Goal: Task Accomplishment & Management: Complete application form

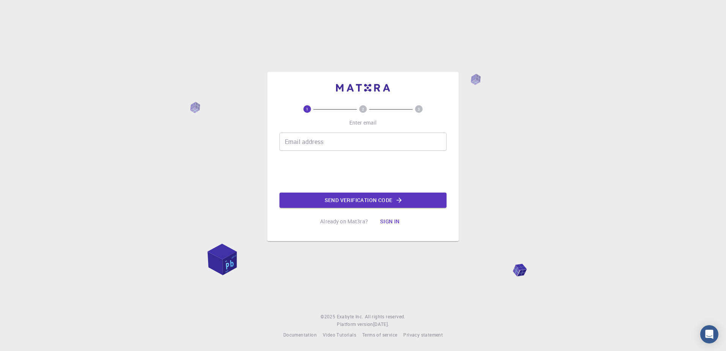
click at [334, 144] on input "Email address" at bounding box center [363, 142] width 167 height 18
click at [335, 141] on input "Email address" at bounding box center [363, 142] width 167 height 18
type input "[EMAIL_ADDRESS][DOMAIN_NAME]"
click at [325, 198] on button "Send verification code" at bounding box center [363, 200] width 167 height 15
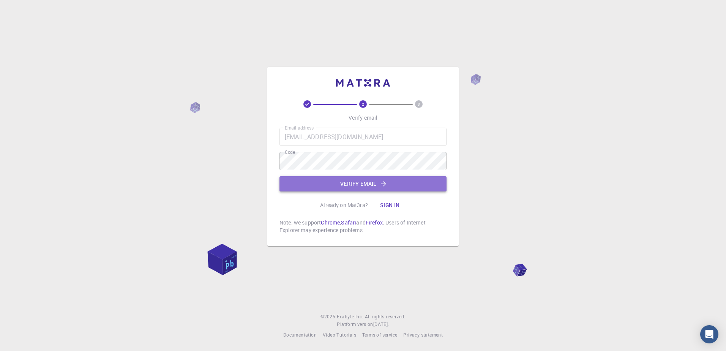
click at [341, 187] on button "Verify email" at bounding box center [363, 183] width 167 height 15
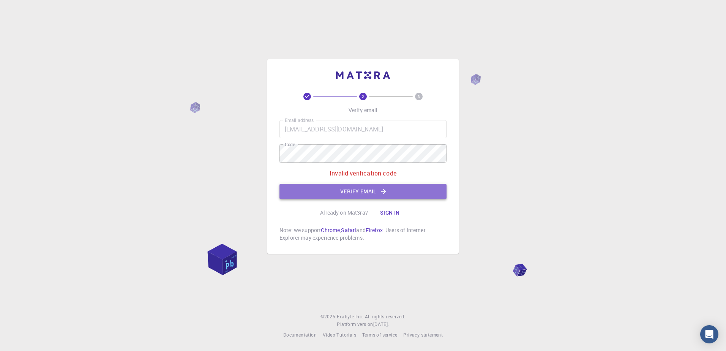
click at [365, 193] on button "Verify email" at bounding box center [363, 191] width 167 height 15
click at [385, 172] on p "Invalid verification code" at bounding box center [363, 173] width 67 height 9
click at [356, 197] on button "Verify email" at bounding box center [363, 191] width 167 height 15
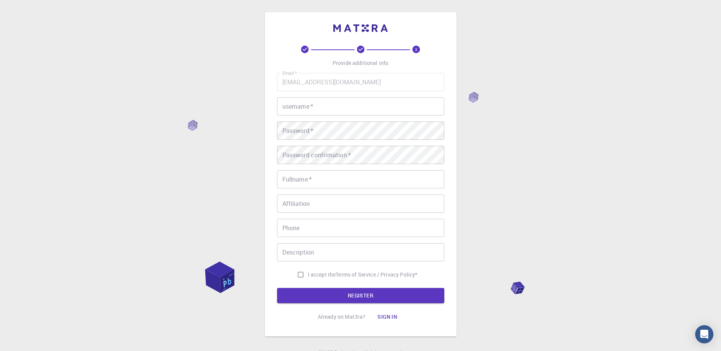
click at [332, 207] on input "Affiliation" at bounding box center [360, 204] width 167 height 18
type input "s"
click at [296, 270] on input "I accept the Terms of Service / Privacy Policy *" at bounding box center [300, 274] width 14 height 14
checkbox input "true"
click at [303, 251] on input "Description" at bounding box center [360, 252] width 167 height 18
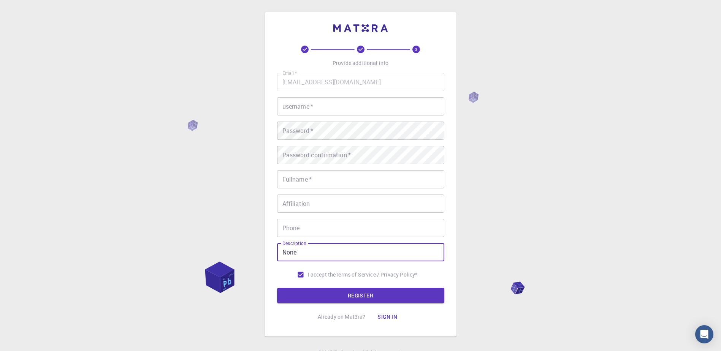
type input "None"
click at [324, 225] on input "Phone" at bounding box center [360, 228] width 167 height 18
type input "[PHONE_NUMBER]"
type input "[PERSON_NAME] [PERSON_NAME]"
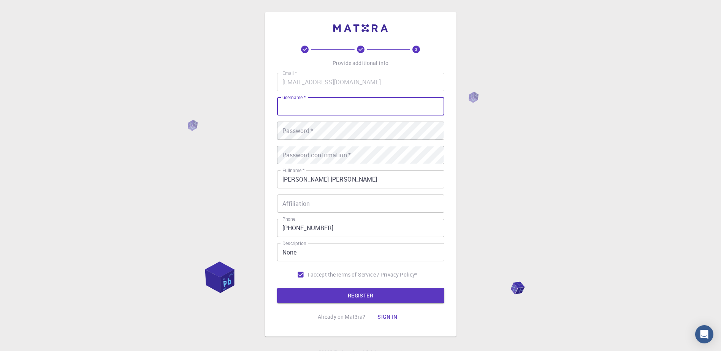
click at [345, 111] on input "username   *" at bounding box center [360, 106] width 167 height 18
type input "Dynasty"
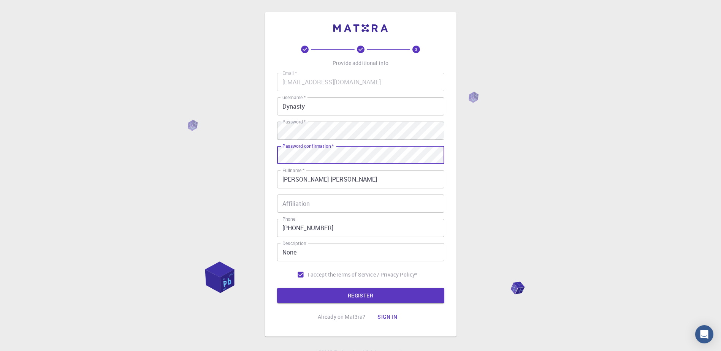
click at [343, 210] on input "Affiliation" at bounding box center [360, 204] width 167 height 18
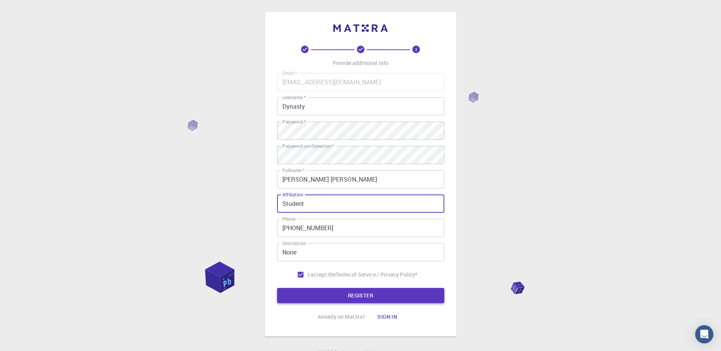
type input "Student"
click at [349, 293] on button "REGISTER" at bounding box center [360, 295] width 167 height 15
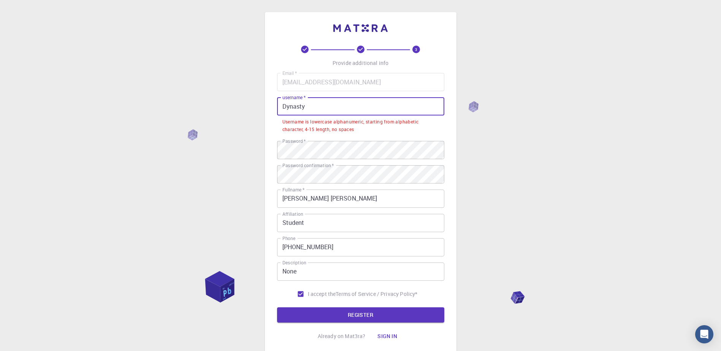
click at [285, 106] on input "Dynasty" at bounding box center [360, 106] width 167 height 18
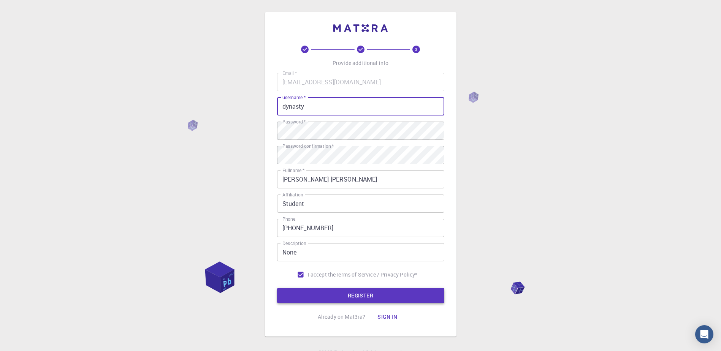
type input "dynasty"
click at [338, 294] on button "REGISTER" at bounding box center [360, 295] width 167 height 15
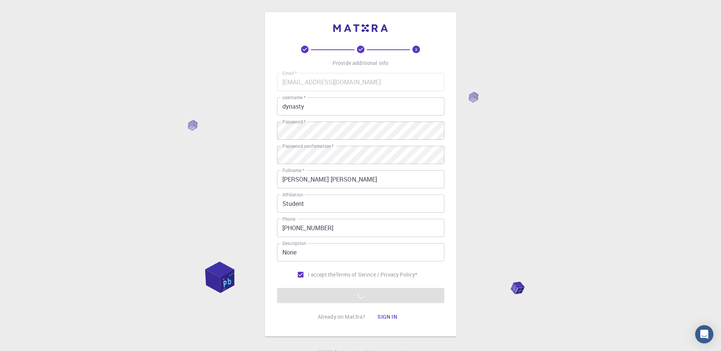
click at [574, 142] on div "3 Provide additional info Email   * [EMAIL_ADDRESS][DOMAIN_NAME] Email   * user…" at bounding box center [360, 193] width 721 height 387
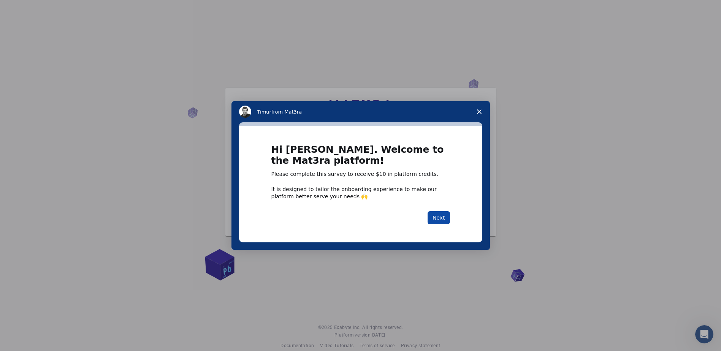
click at [440, 218] on button "Next" at bounding box center [438, 217] width 22 height 13
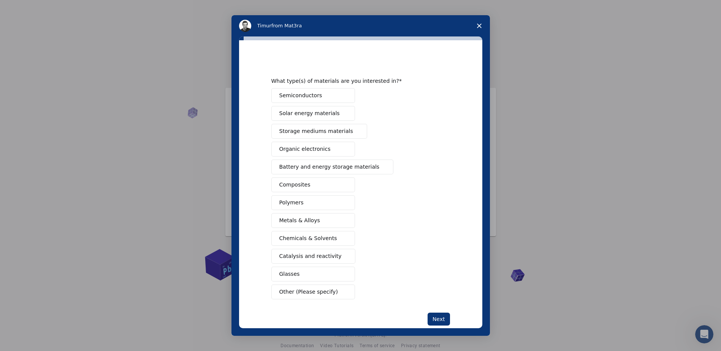
click at [336, 292] on button "Other (Please specify)" at bounding box center [313, 292] width 84 height 15
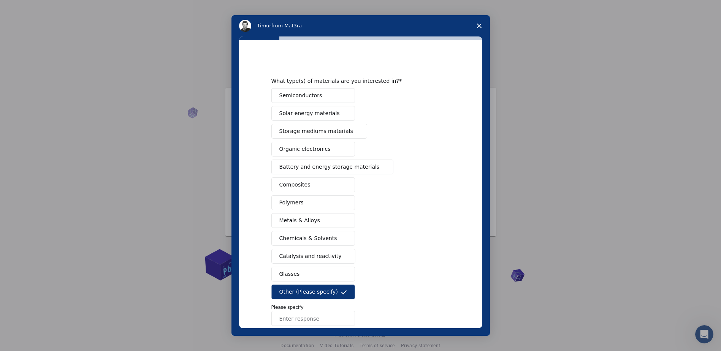
scroll to position [42, 0]
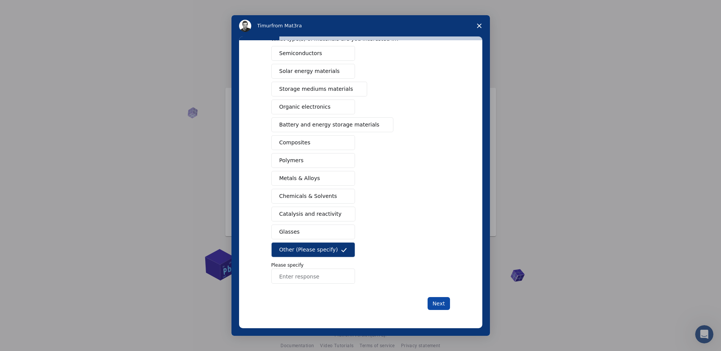
click at [441, 299] on button "Next" at bounding box center [438, 303] width 22 height 13
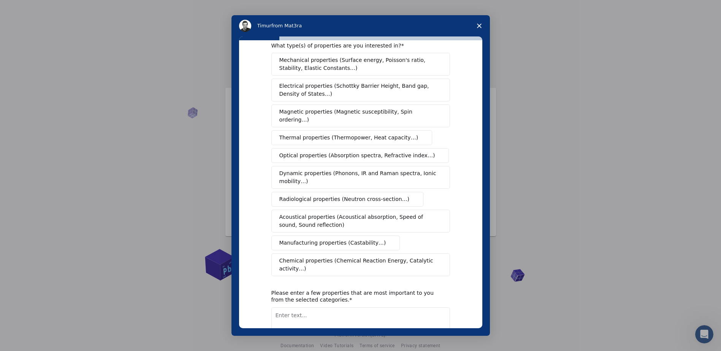
scroll to position [0, 0]
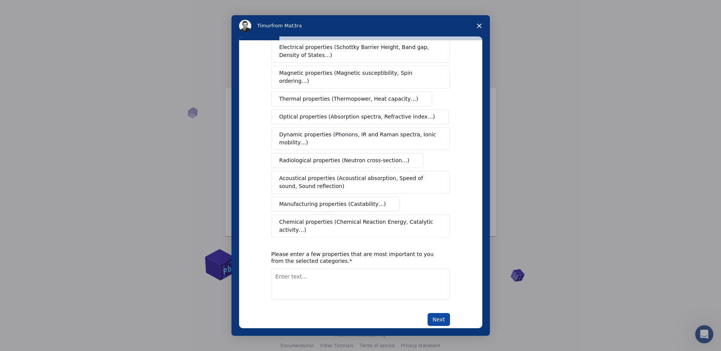
click at [438, 313] on button "Next" at bounding box center [438, 319] width 22 height 13
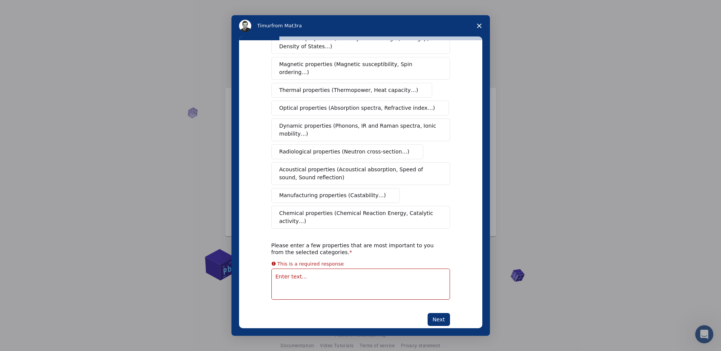
click at [319, 270] on textarea "Enter text..." at bounding box center [360, 284] width 179 height 31
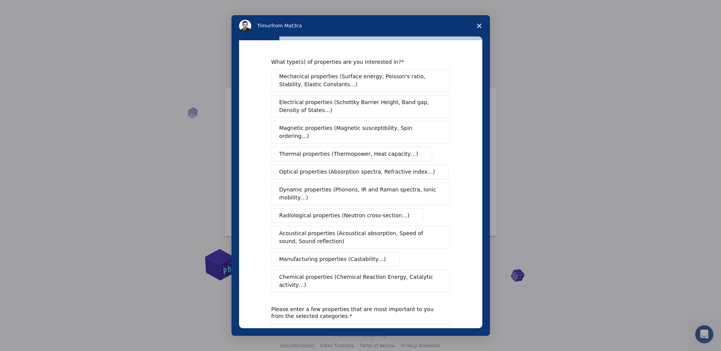
click at [420, 91] on button "Mechanical properties (Surface energy, Poisson's ratio, Stability, Elastic Cons…" at bounding box center [360, 80] width 179 height 23
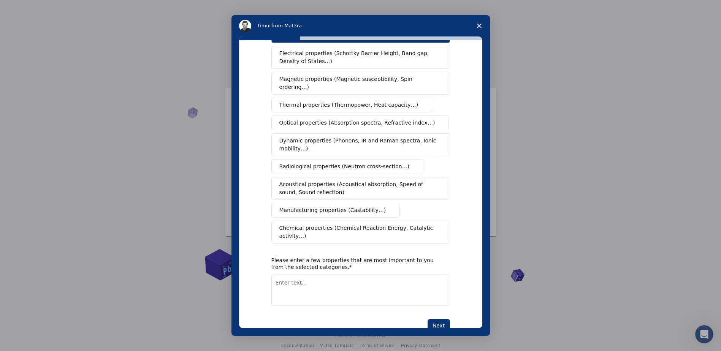
scroll to position [55, 0]
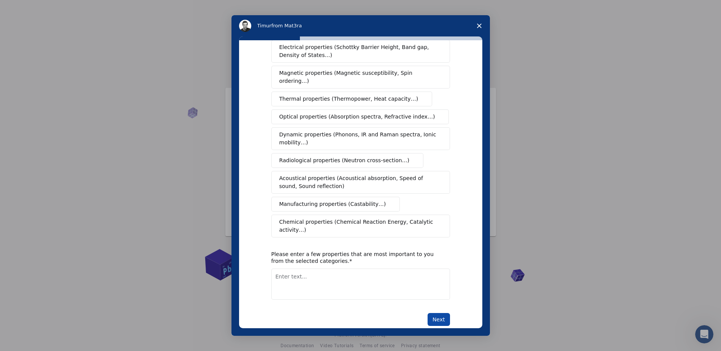
click at [436, 313] on button "Next" at bounding box center [438, 319] width 22 height 13
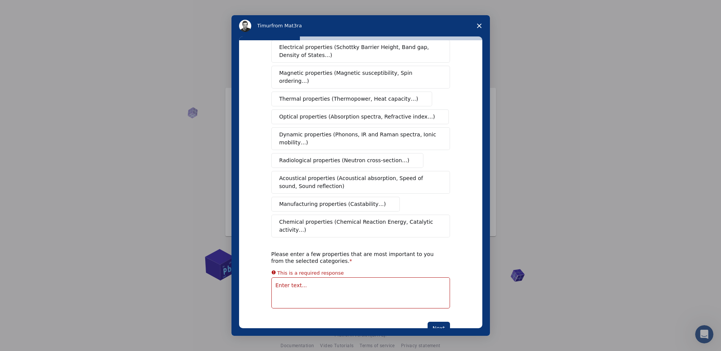
click at [478, 25] on icon "Close survey" at bounding box center [479, 26] width 5 height 5
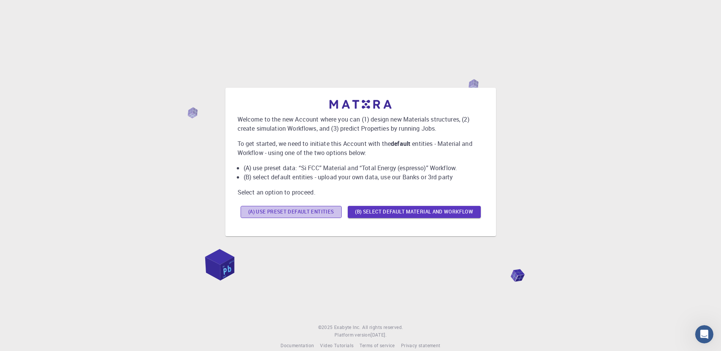
click at [298, 213] on button "(A) Use preset default entities" at bounding box center [290, 212] width 101 height 12
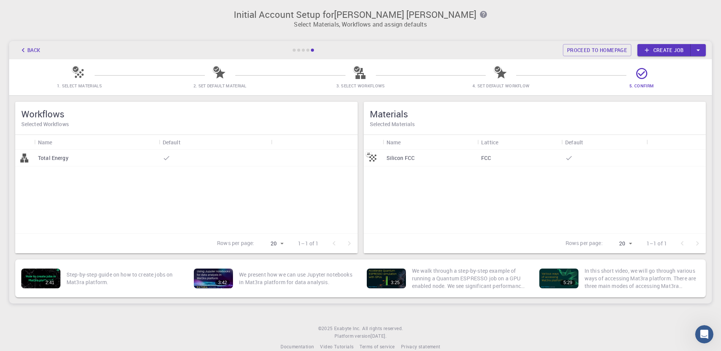
click at [397, 157] on p "Silicon FCC" at bounding box center [400, 158] width 28 height 8
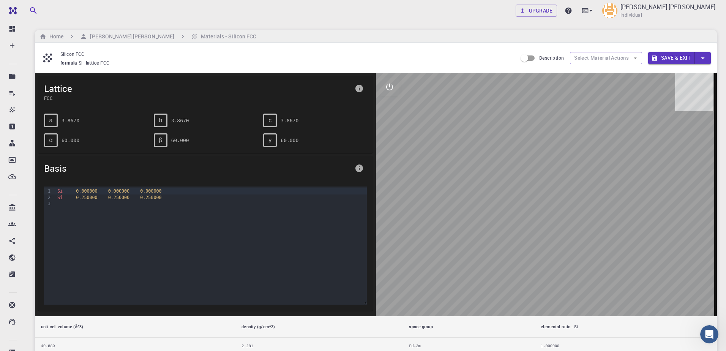
click at [532, 251] on div at bounding box center [546, 194] width 341 height 243
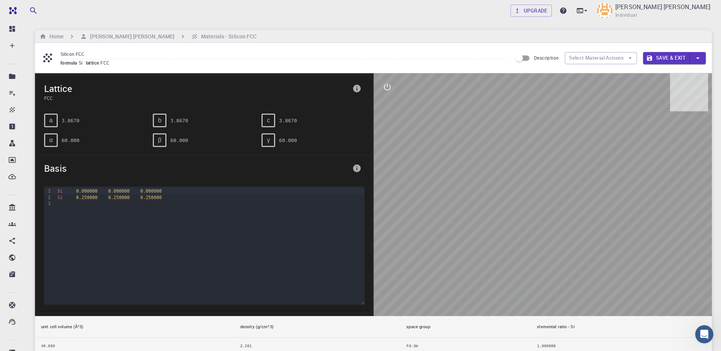
drag, startPoint x: 559, startPoint y: 207, endPoint x: 529, endPoint y: 203, distance: 30.2
drag, startPoint x: 529, startPoint y: 203, endPoint x: 615, endPoint y: 255, distance: 100.7
click at [615, 256] on div at bounding box center [542, 194] width 338 height 243
click at [558, 191] on div at bounding box center [542, 194] width 338 height 243
click at [563, 241] on div at bounding box center [542, 194] width 338 height 243
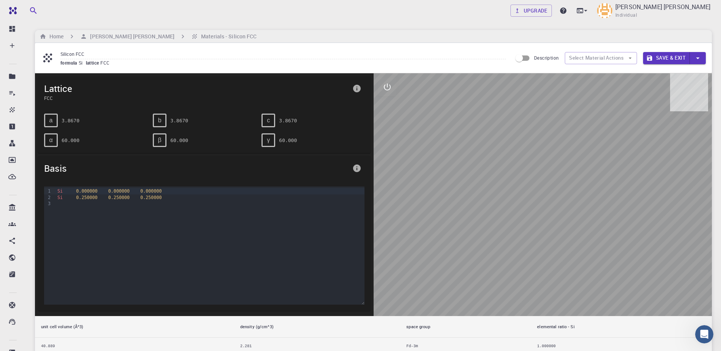
click at [563, 241] on div at bounding box center [542, 194] width 338 height 243
click at [122, 203] on div at bounding box center [209, 204] width 309 height 6
click at [131, 196] on div "Si 0.250000 0.250000 0.250000" at bounding box center [209, 198] width 309 height 6
click at [131, 207] on div "Si 0.000000 0.000000 0.000000 Si 0.250000 0.250000 0.250000" at bounding box center [209, 225] width 309 height 76
click at [51, 142] on span "α" at bounding box center [50, 140] width 3 height 7
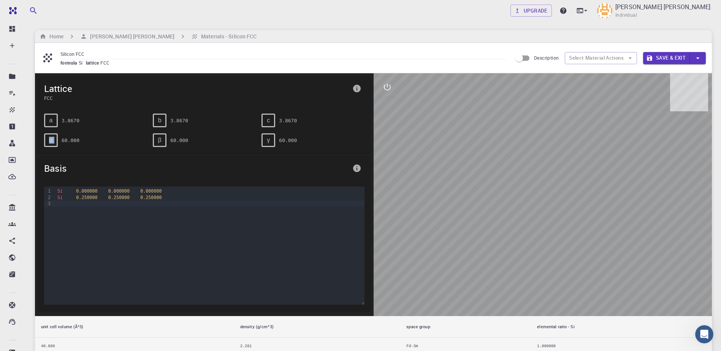
drag, startPoint x: 51, startPoint y: 142, endPoint x: 40, endPoint y: 142, distance: 11.8
click at [40, 142] on div "α 60.000" at bounding box center [92, 137] width 109 height 20
click at [57, 121] on div "a" at bounding box center [51, 121] width 14 height 14
click at [391, 90] on icon "interactive" at bounding box center [387, 86] width 9 height 9
click at [384, 145] on icon "measurements" at bounding box center [387, 141] width 9 height 9
